Goal: Task Accomplishment & Management: Use online tool/utility

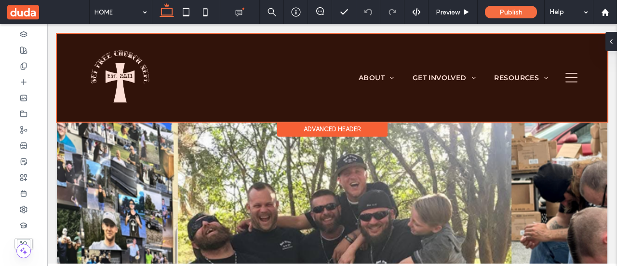
click at [374, 75] on div at bounding box center [332, 78] width 551 height 88
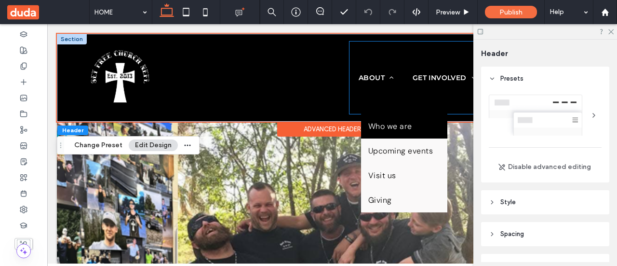
click at [388, 127] on span "Who we are" at bounding box center [390, 126] width 44 height 10
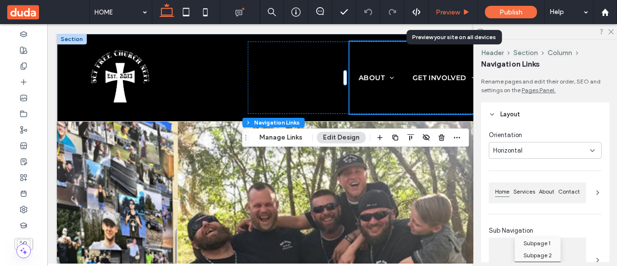
click at [447, 9] on span "Preview" at bounding box center [448, 12] width 24 height 8
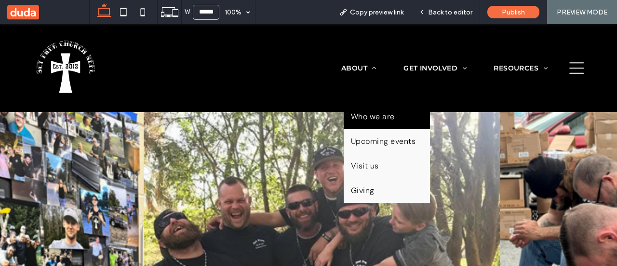
click at [377, 115] on span "Who we are" at bounding box center [373, 116] width 44 height 10
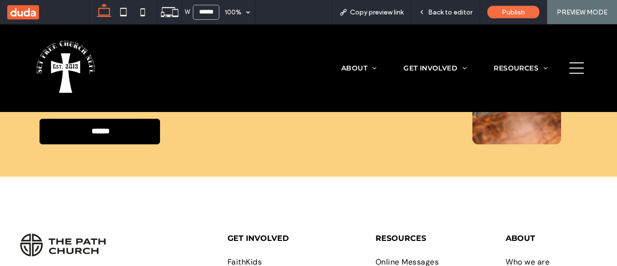
scroll to position [2688, 0]
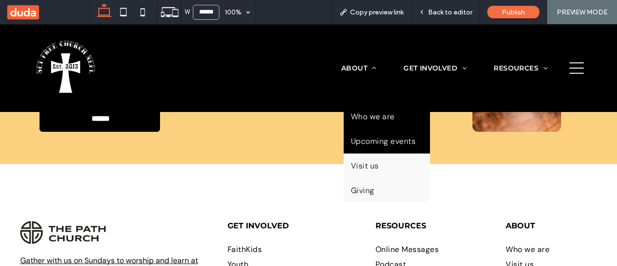
click at [372, 138] on span "Upcoming events" at bounding box center [383, 141] width 65 height 10
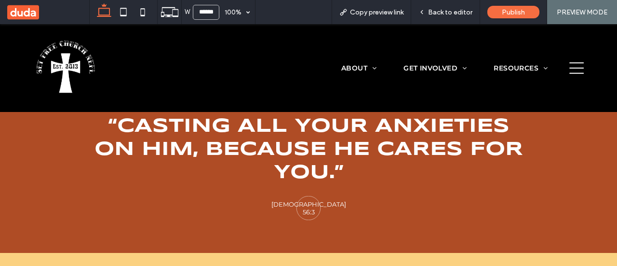
scroll to position [723, 0]
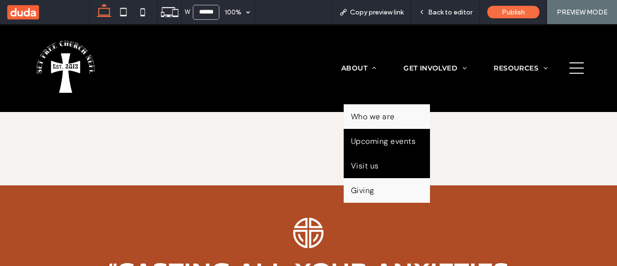
click at [366, 167] on span "Visit us" at bounding box center [365, 166] width 28 height 10
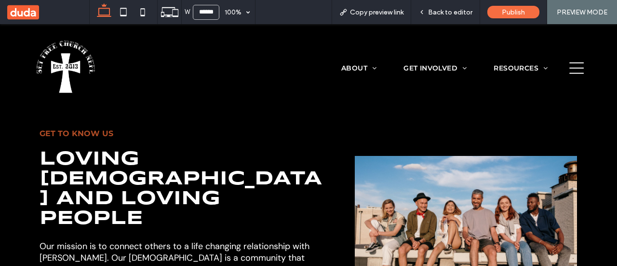
scroll to position [2122, 0]
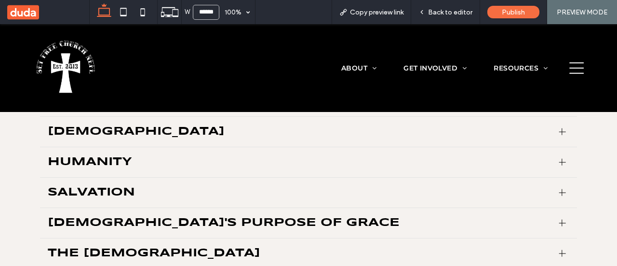
scroll to position [964, 0]
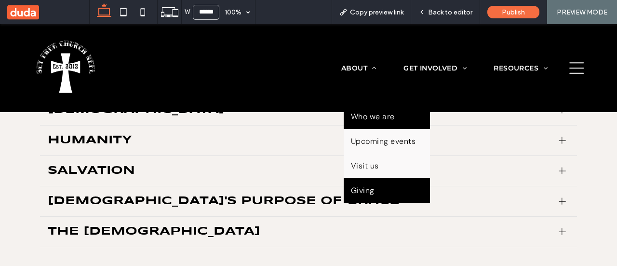
click at [362, 194] on link "Giving" at bounding box center [387, 190] width 86 height 25
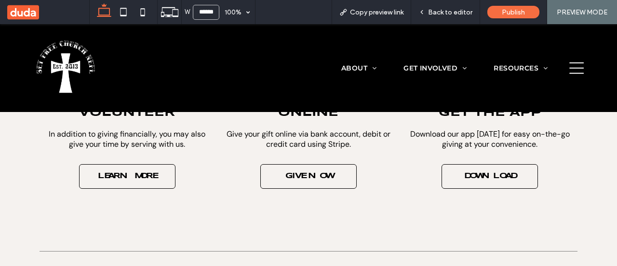
scroll to position [241, 0]
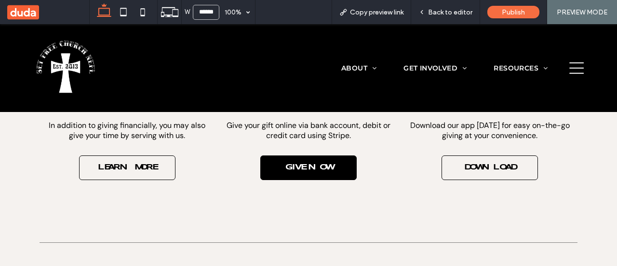
click at [301, 170] on span "GIVE NOW" at bounding box center [309, 167] width 66 height 17
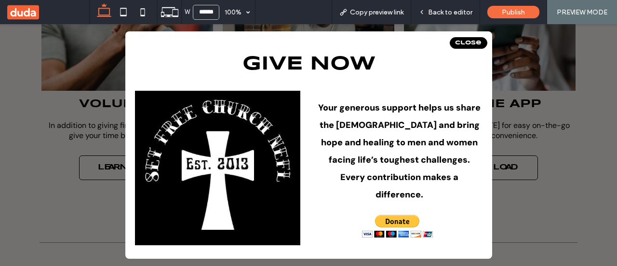
click at [467, 44] on span "Close" at bounding box center [468, 43] width 27 height 6
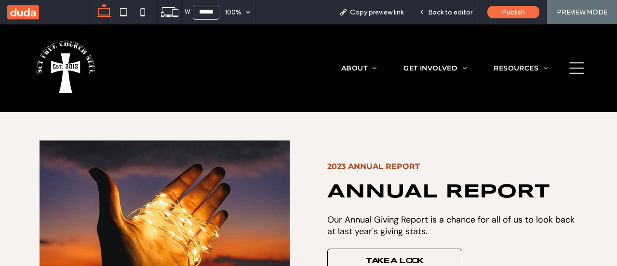
scroll to position [1061, 0]
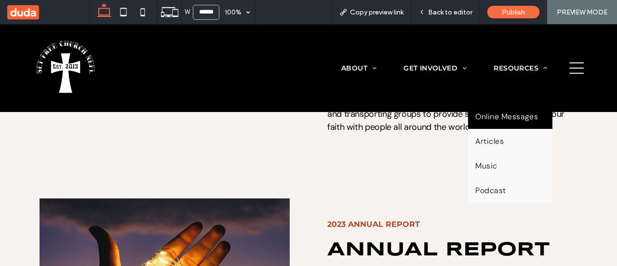
click at [522, 116] on span "Online Messages" at bounding box center [506, 116] width 63 height 10
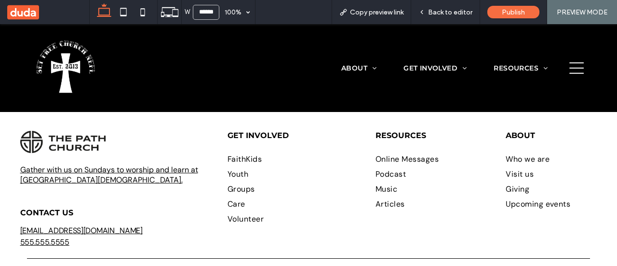
scroll to position [1620, 0]
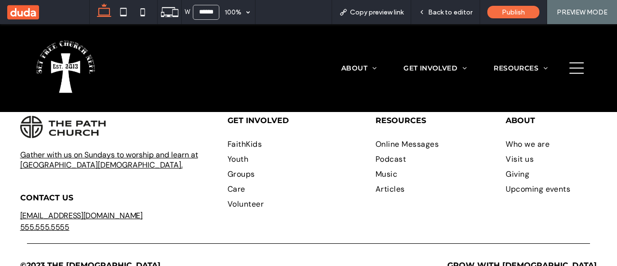
click at [112, 260] on span "©2023 THE [DEMOGRAPHIC_DATA]." at bounding box center [91, 264] width 142 height 9
click at [452, 7] on div "Back to editor" at bounding box center [445, 12] width 69 height 24
click at [448, 10] on span "Back to editor" at bounding box center [450, 12] width 44 height 8
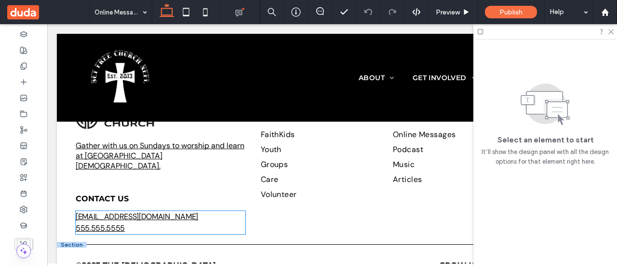
scroll to position [1597, 0]
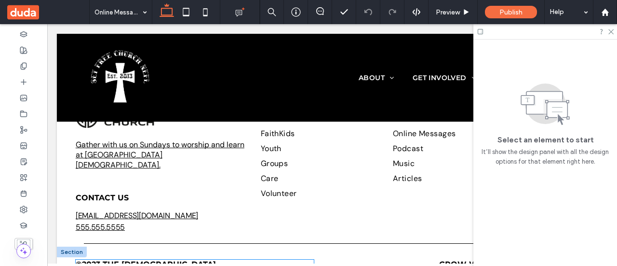
click at [151, 259] on span "©2023 THE [DEMOGRAPHIC_DATA]." at bounding box center [147, 263] width 142 height 9
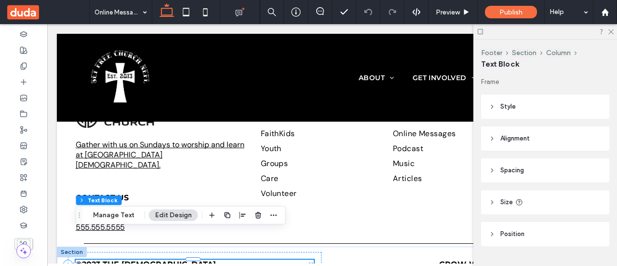
click at [194, 259] on h5 "©2023 THE [DEMOGRAPHIC_DATA]." at bounding box center [195, 263] width 238 height 9
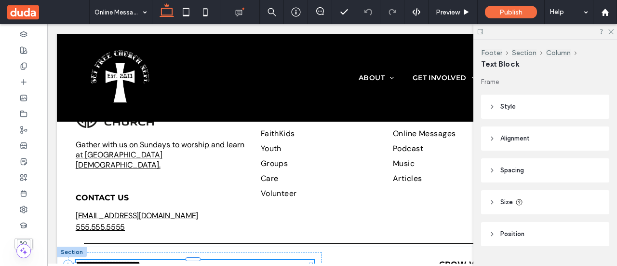
type input "**********"
type input "**"
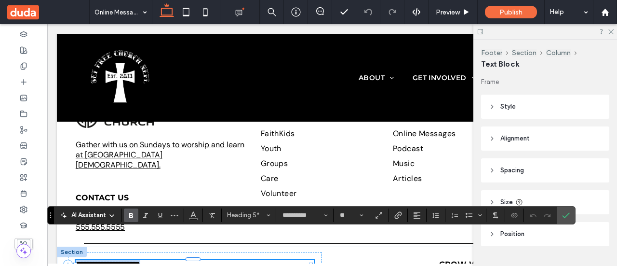
click at [140, 260] on span "**********" at bounding box center [108, 263] width 65 height 7
drag, startPoint x: 143, startPoint y: 235, endPoint x: 89, endPoint y: 237, distance: 54.0
click at [83, 260] on span "**********" at bounding box center [108, 263] width 65 height 7
click at [565, 216] on icon "Confirm" at bounding box center [566, 215] width 8 height 8
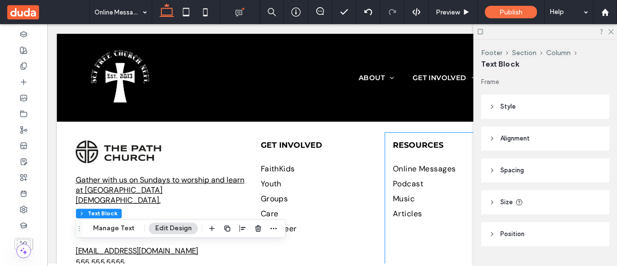
scroll to position [1549, 0]
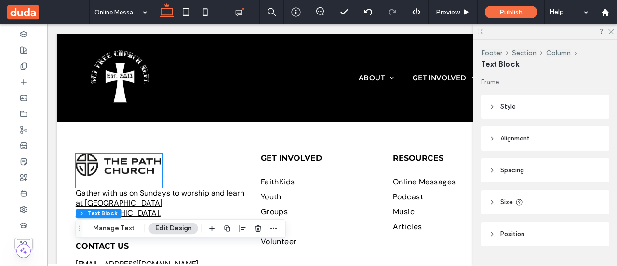
click at [88, 153] on img at bounding box center [119, 164] width 87 height 23
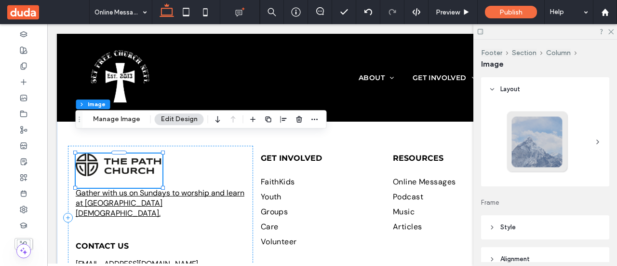
click at [92, 153] on img at bounding box center [119, 164] width 87 height 23
click at [120, 119] on button "Manage Image" at bounding box center [117, 119] width 60 height 12
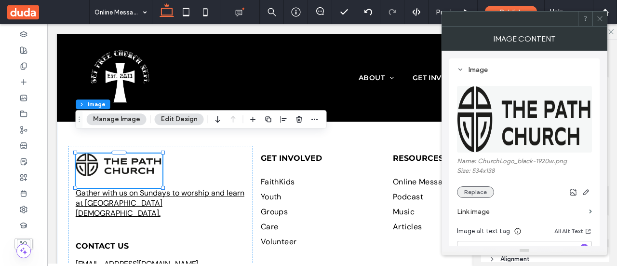
click at [484, 190] on button "Replace" at bounding box center [475, 192] width 37 height 12
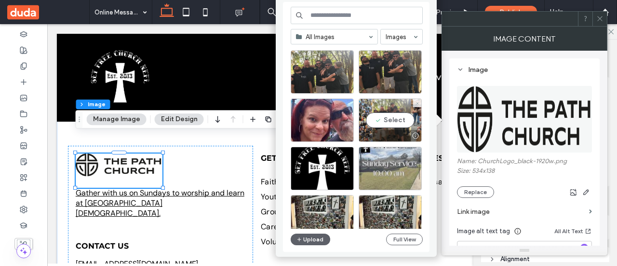
scroll to position [145, 0]
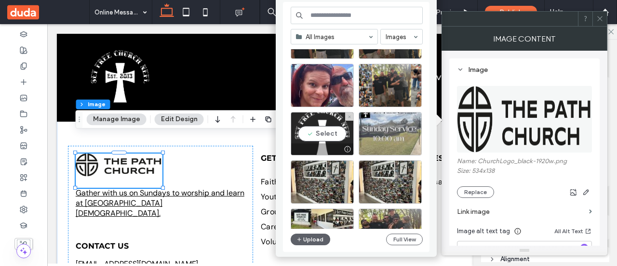
drag, startPoint x: 335, startPoint y: 130, endPoint x: 288, endPoint y: 109, distance: 51.1
click at [335, 130] on div "Select" at bounding box center [322, 133] width 63 height 43
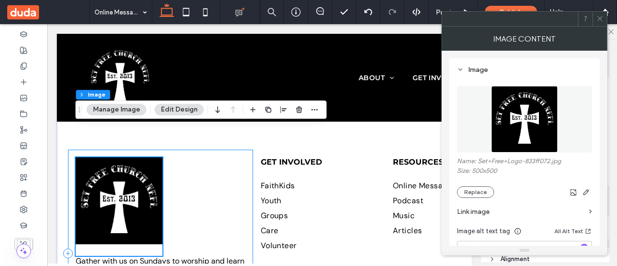
scroll to position [1597, 0]
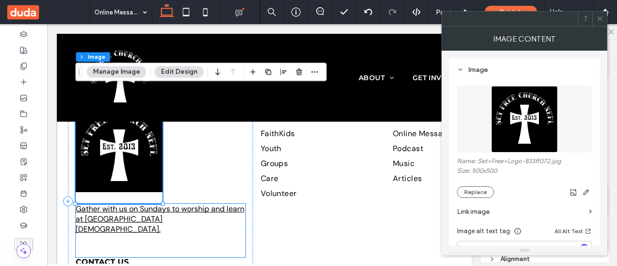
click at [111, 204] on link "Gather with us on Sundays to worship and learn at [GEOGRAPHIC_DATA][DEMOGRAPHIC…" at bounding box center [160, 219] width 169 height 30
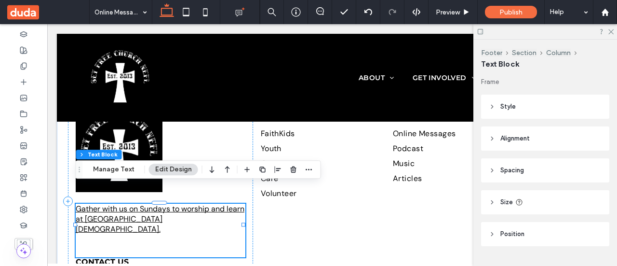
click at [112, 204] on link "Gather with us on Sundays to worship and learn at [GEOGRAPHIC_DATA][DEMOGRAPHIC…" at bounding box center [160, 219] width 169 height 30
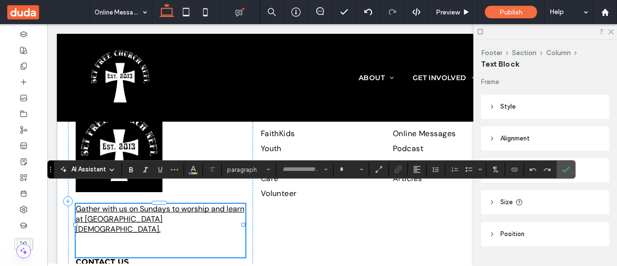
type input "*******"
type input "**"
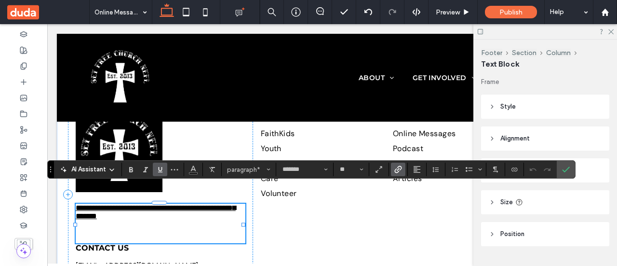
click at [110, 204] on link "**********" at bounding box center [156, 211] width 160 height 15
click at [112, 204] on link "**********" at bounding box center [156, 211] width 160 height 15
drag, startPoint x: 561, startPoint y: 168, endPoint x: 555, endPoint y: 170, distance: 6.4
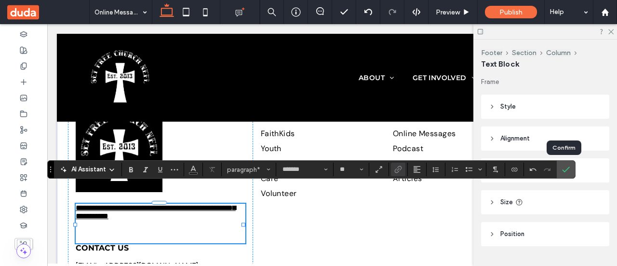
click at [562, 168] on icon "Confirm" at bounding box center [566, 169] width 8 height 8
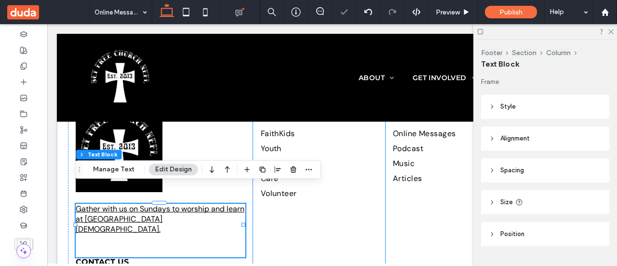
click at [335, 212] on div "GET INVOLVED FaithKids Youth Groups Care Volunteer" at bounding box center [319, 200] width 132 height 207
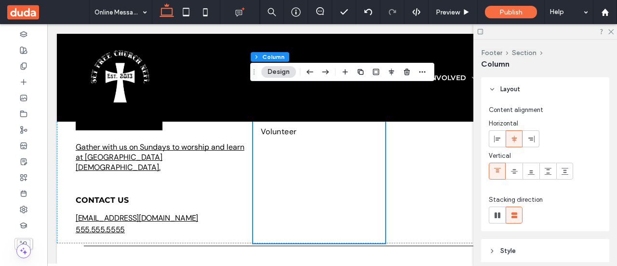
scroll to position [1662, 0]
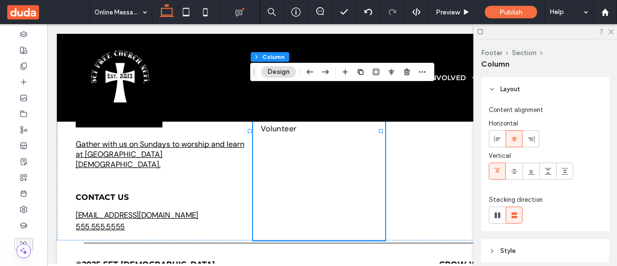
click at [617, 30] on div at bounding box center [546, 31] width 144 height 15
click at [611, 32] on use at bounding box center [611, 31] width 5 height 5
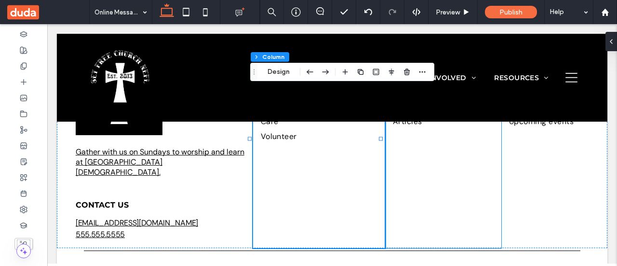
click at [411, 212] on div "resources Online Messages Podcast Music Articles" at bounding box center [443, 144] width 116 height 207
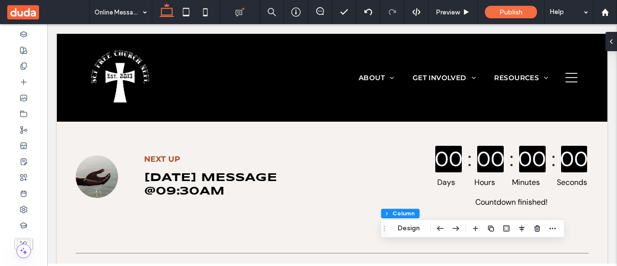
scroll to position [63, 0]
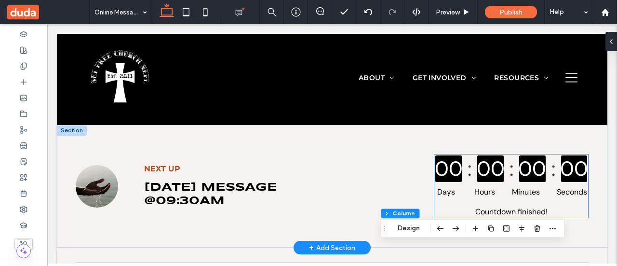
click at [461, 191] on div "Days Hours Minutes Seconds" at bounding box center [511, 189] width 152 height 15
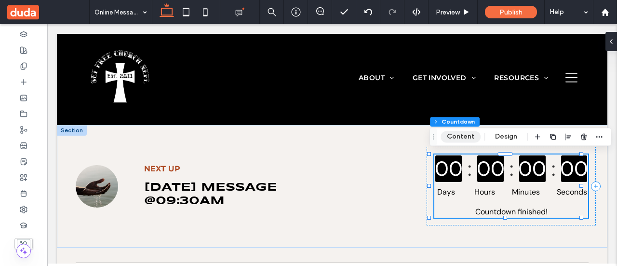
click at [466, 134] on button "Content" at bounding box center [461, 137] width 40 height 12
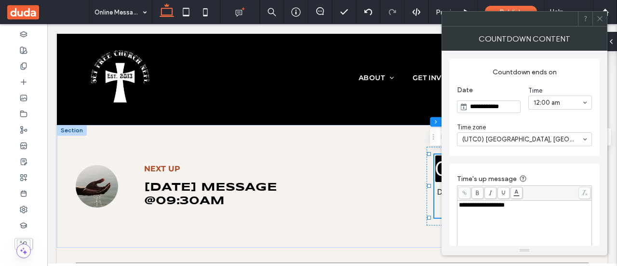
click at [605, 21] on div at bounding box center [600, 19] width 14 height 14
